Goal: Complete application form

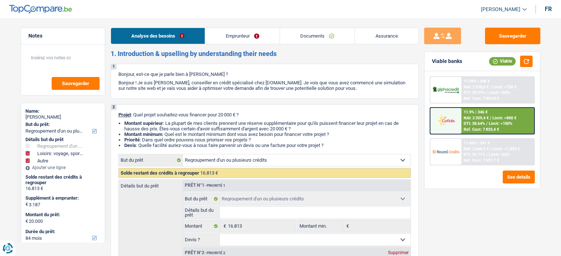
select select "refinancing"
select select "hobbies"
select select "other"
select select "84"
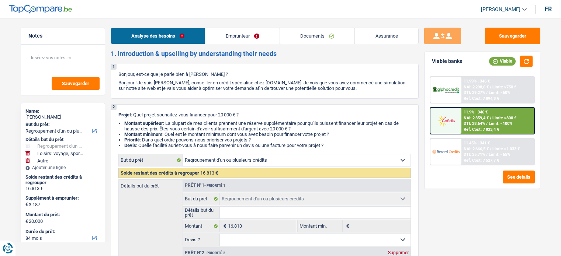
select select "refinancing"
select select "hobbies"
select select "not_answered"
select select "other"
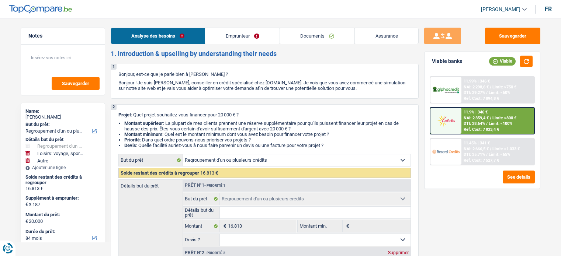
select select "84"
select select "privateEmployee"
select select "netSalary"
select select "mealVouchers"
select select "rents"
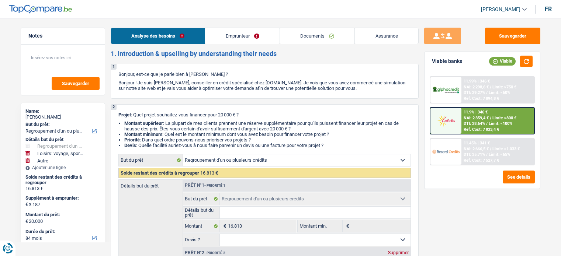
select select "carLoan"
select select "60"
select select "personalLoan"
select select "miscellaneousCosts"
select select "24"
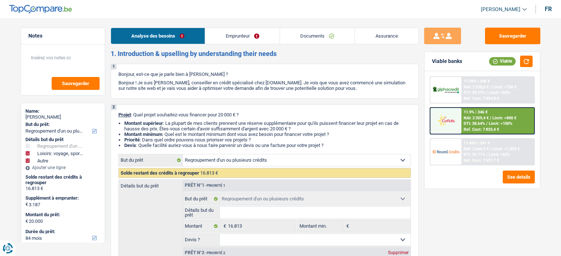
select select "personalLoan"
select select "loanRepayment"
select select "96"
select select "refinancing"
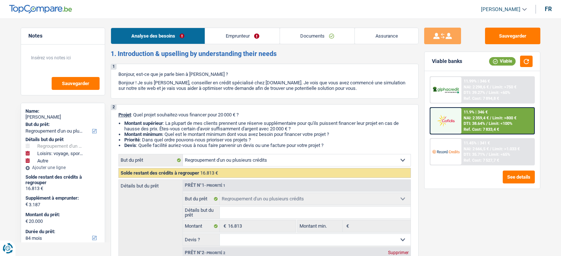
select select "hobbies"
select select "not_answered"
select select "other"
select select "84"
click at [245, 32] on link "Emprunteur" at bounding box center [242, 36] width 75 height 16
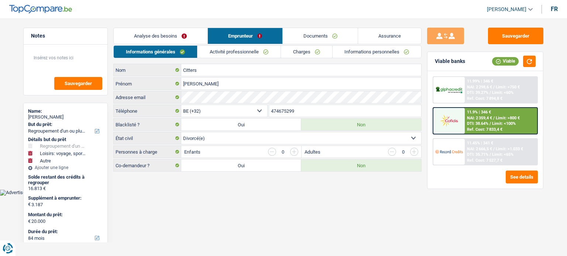
click at [314, 35] on link "Documents" at bounding box center [320, 36] width 75 height 16
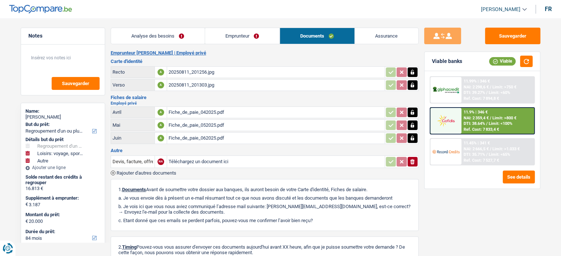
click at [143, 38] on link "Analyse des besoins" at bounding box center [158, 36] width 94 height 16
